Goal: Transaction & Acquisition: Purchase product/service

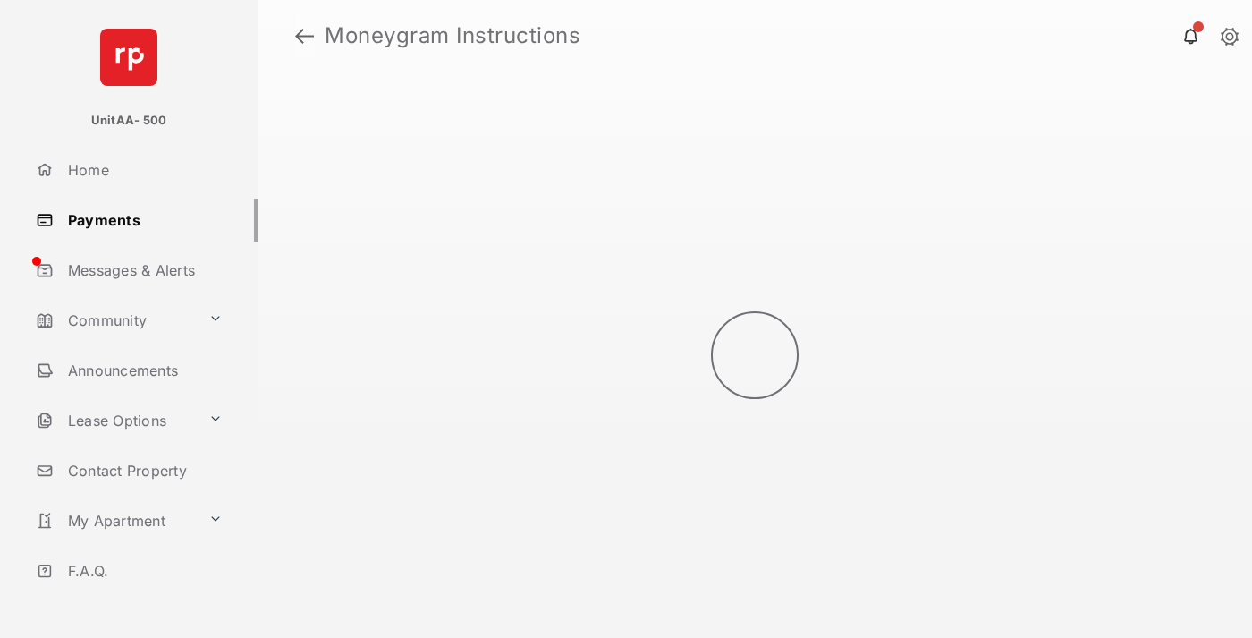
click at [304, 36] on link at bounding box center [304, 35] width 19 height 43
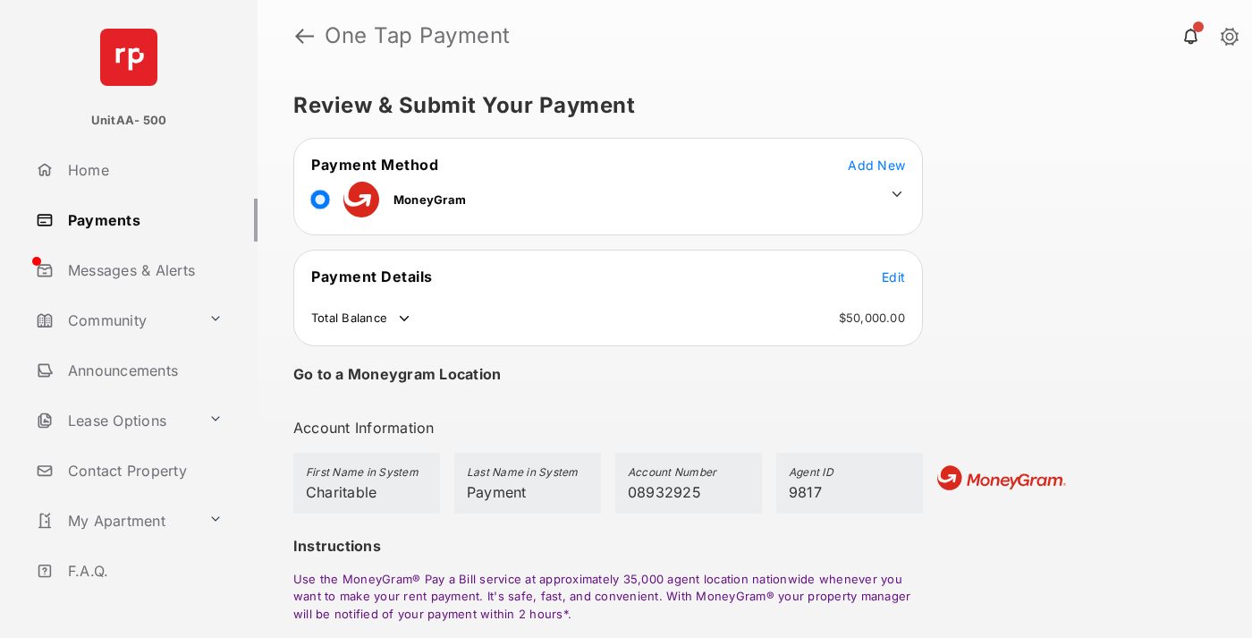
click at [893, 276] on span "Edit" at bounding box center [893, 276] width 23 height 15
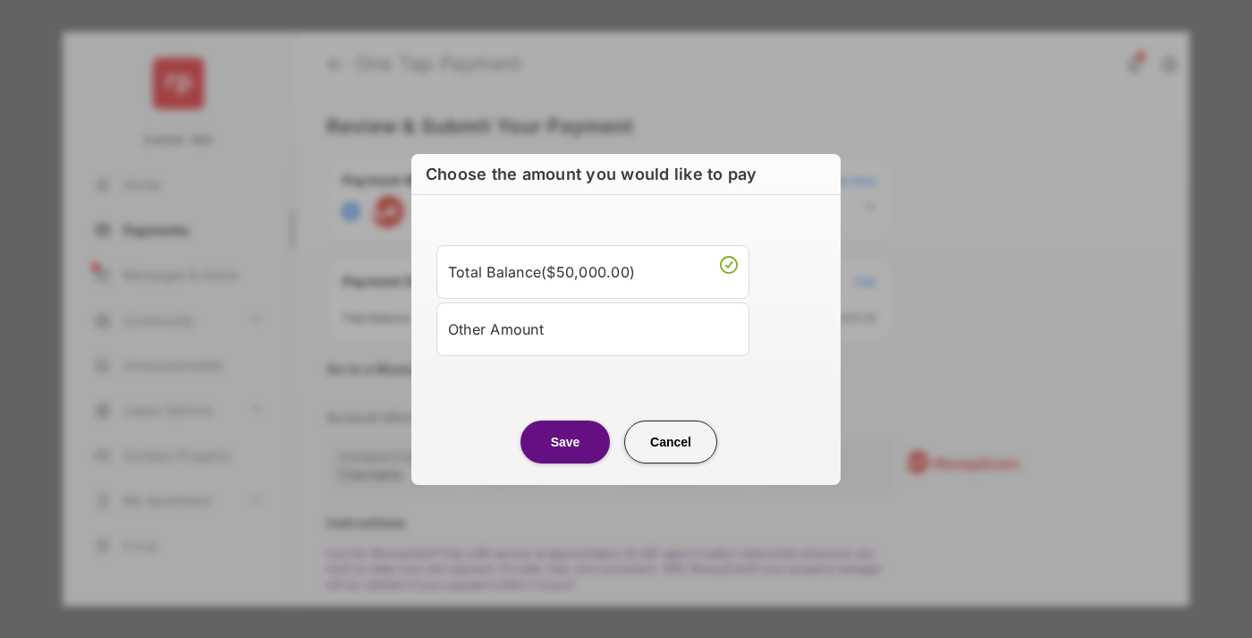
click at [593, 328] on div "Other Amount" at bounding box center [593, 329] width 290 height 30
type input "****"
click at [565, 463] on button "Save" at bounding box center [564, 441] width 89 height 43
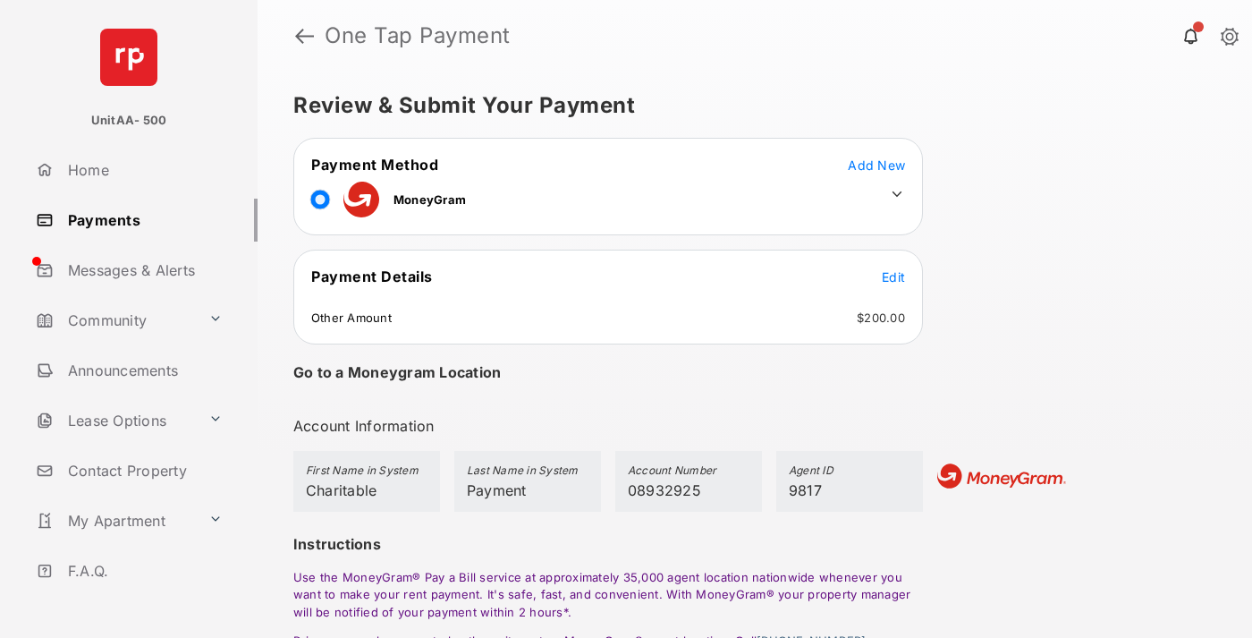
click at [897, 194] on icon at bounding box center [897, 194] width 16 height 16
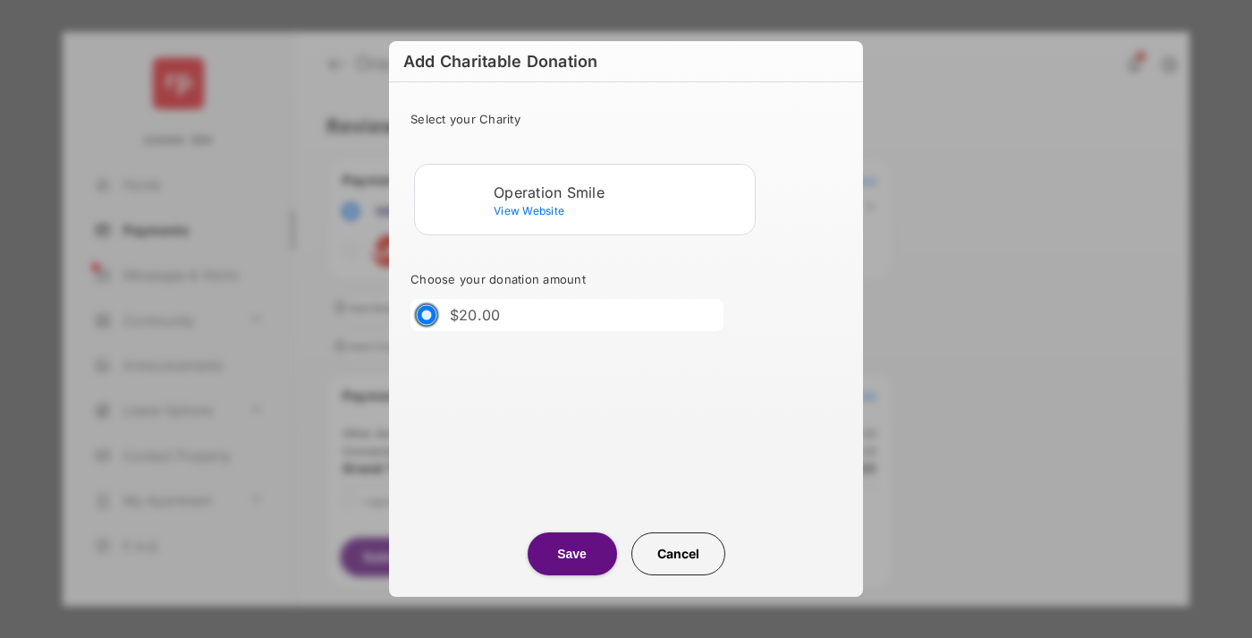
click at [621, 191] on div "Operation Smile" at bounding box center [621, 192] width 254 height 16
click at [571, 554] on button "Save" at bounding box center [572, 553] width 89 height 43
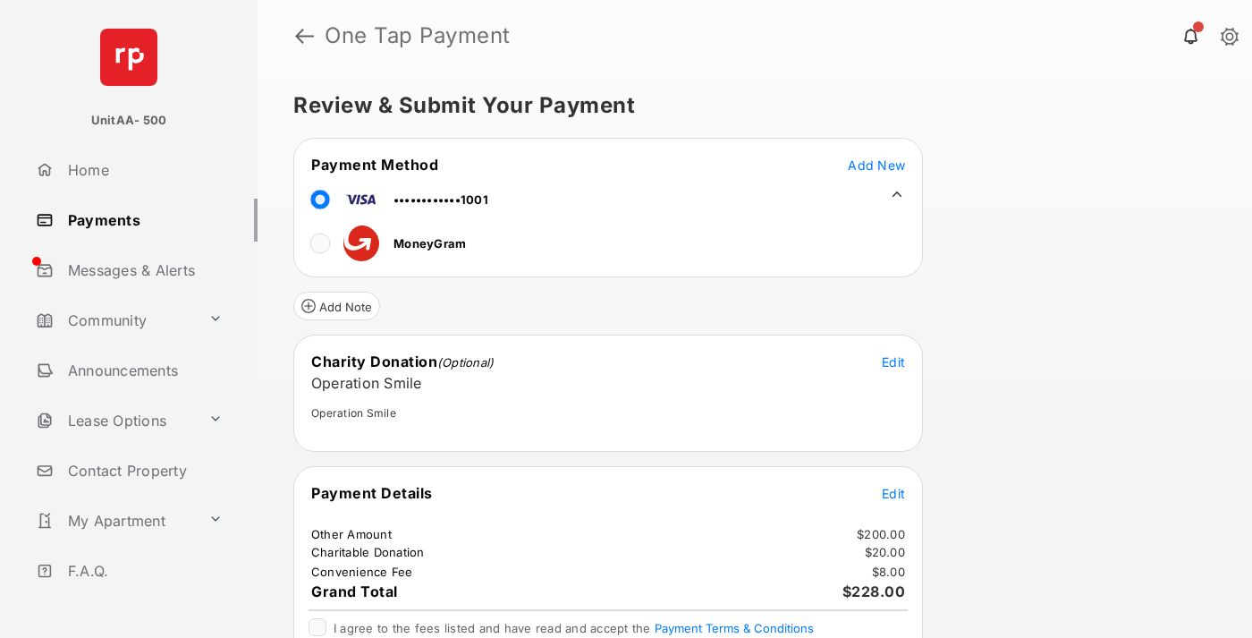
click at [893, 493] on span "Edit" at bounding box center [893, 493] width 23 height 15
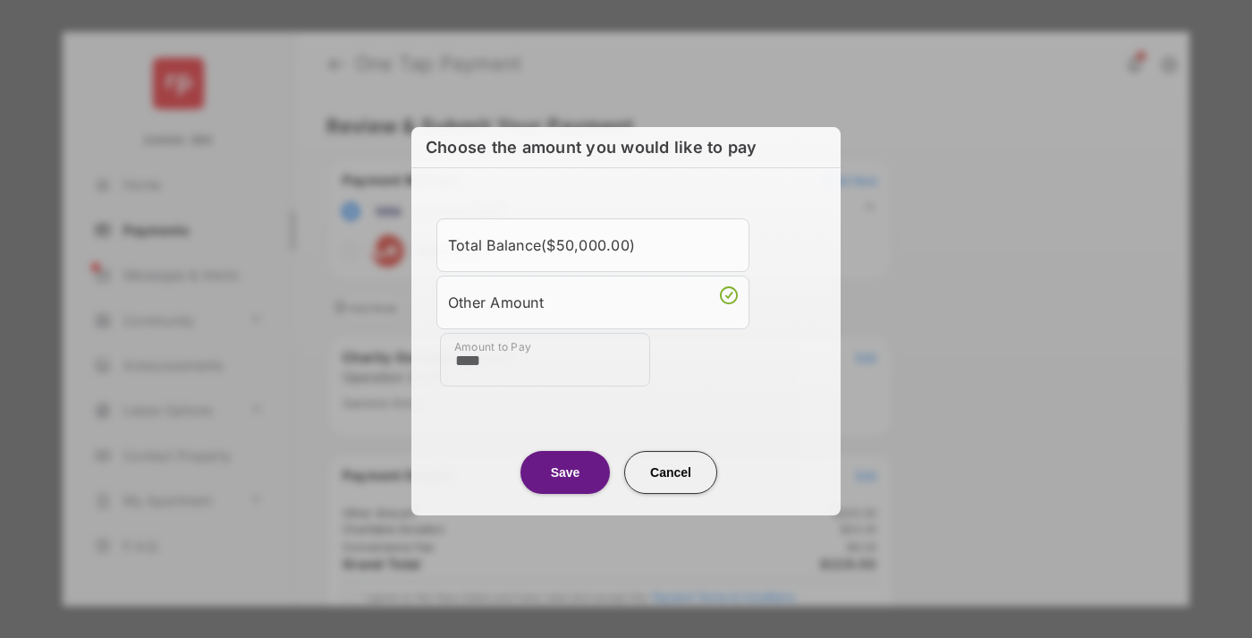
click at [565, 469] on button "Save" at bounding box center [564, 472] width 89 height 43
